Goal: Task Accomplishment & Management: Manage account settings

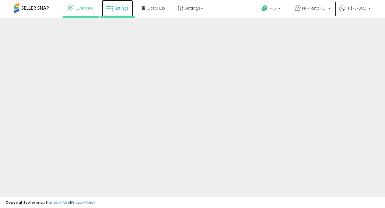
click at [114, 10] on link "Listings" at bounding box center [117, 8] width 31 height 16
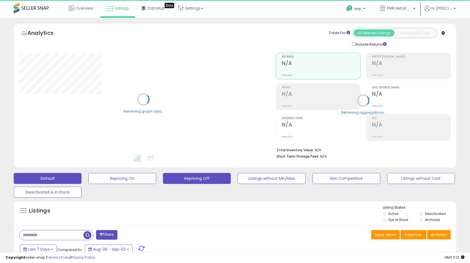
click at [197, 179] on button "Repricing Off" at bounding box center [197, 178] width 68 height 11
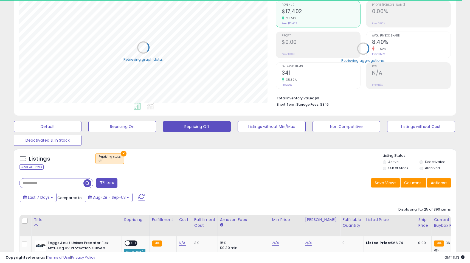
scroll to position [112, 256]
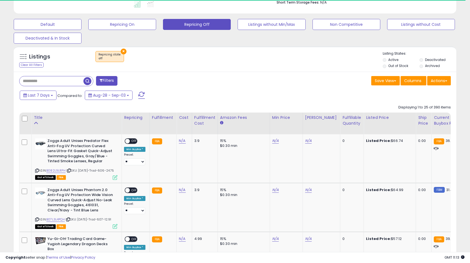
drag, startPoint x: 470, startPoint y: 31, endPoint x: 474, endPoint y: 90, distance: 59.1
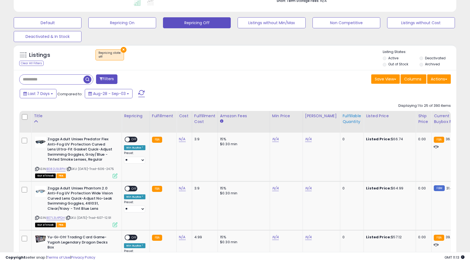
click at [343, 122] on div "Fulfillable Quantity" at bounding box center [351, 119] width 19 height 12
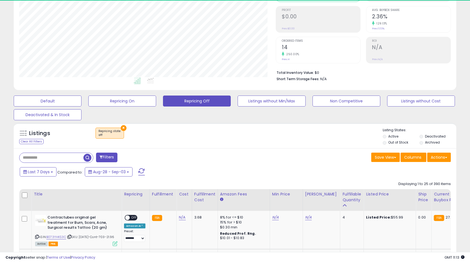
scroll to position [155, 0]
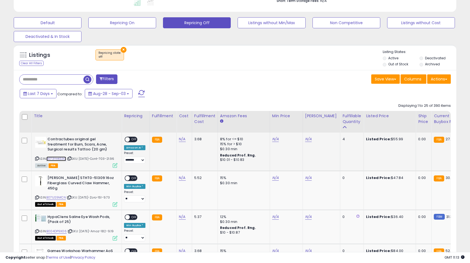
click at [60, 158] on link "B073YHKS3C" at bounding box center [56, 158] width 20 height 5
